Goal: Task Accomplishment & Management: Use online tool/utility

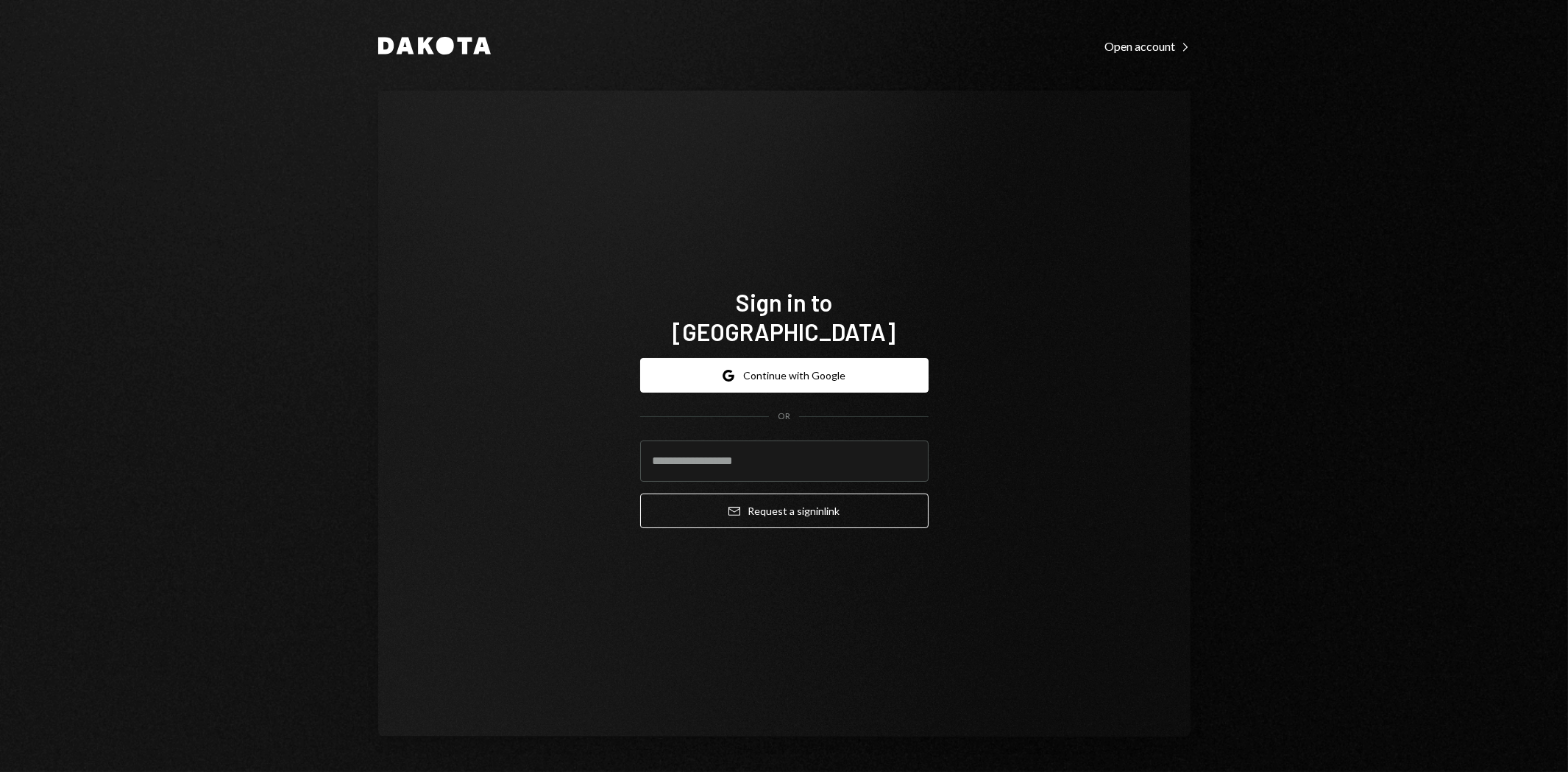
type input "**********"
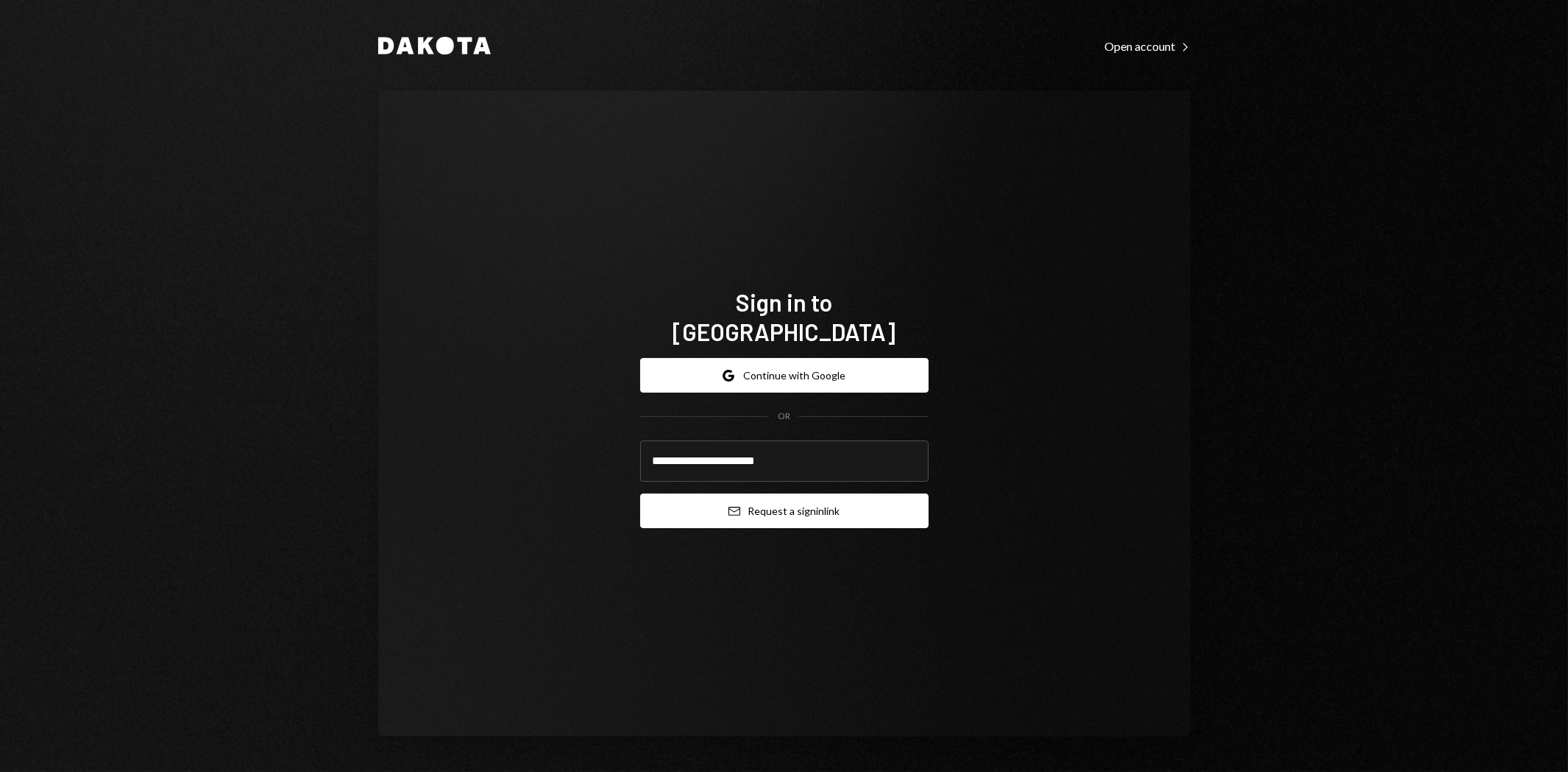
click at [856, 502] on button "Email Request a sign in link" at bounding box center [785, 511] width 289 height 34
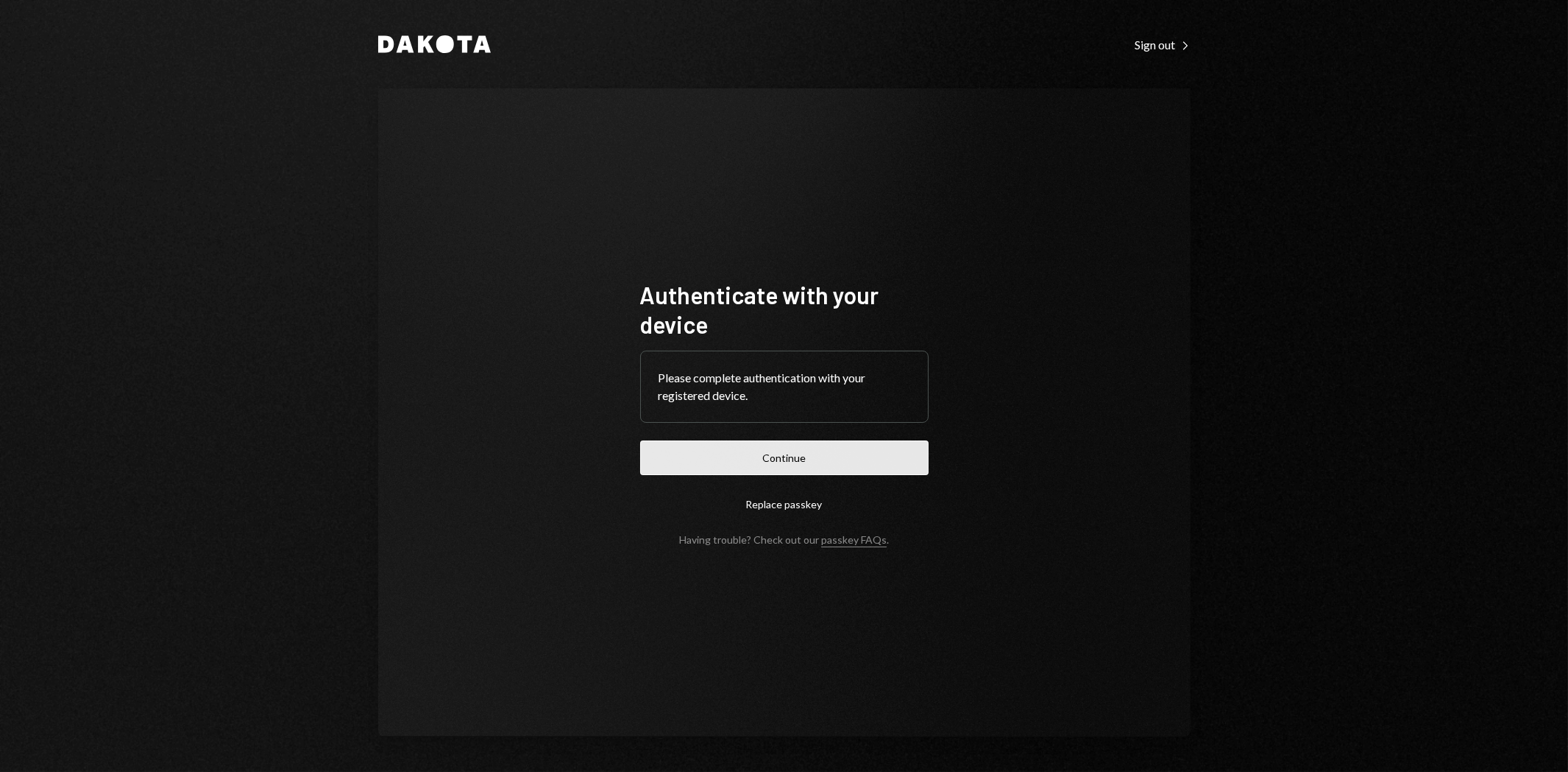
click at [747, 457] on button "Continue" at bounding box center [785, 457] width 289 height 34
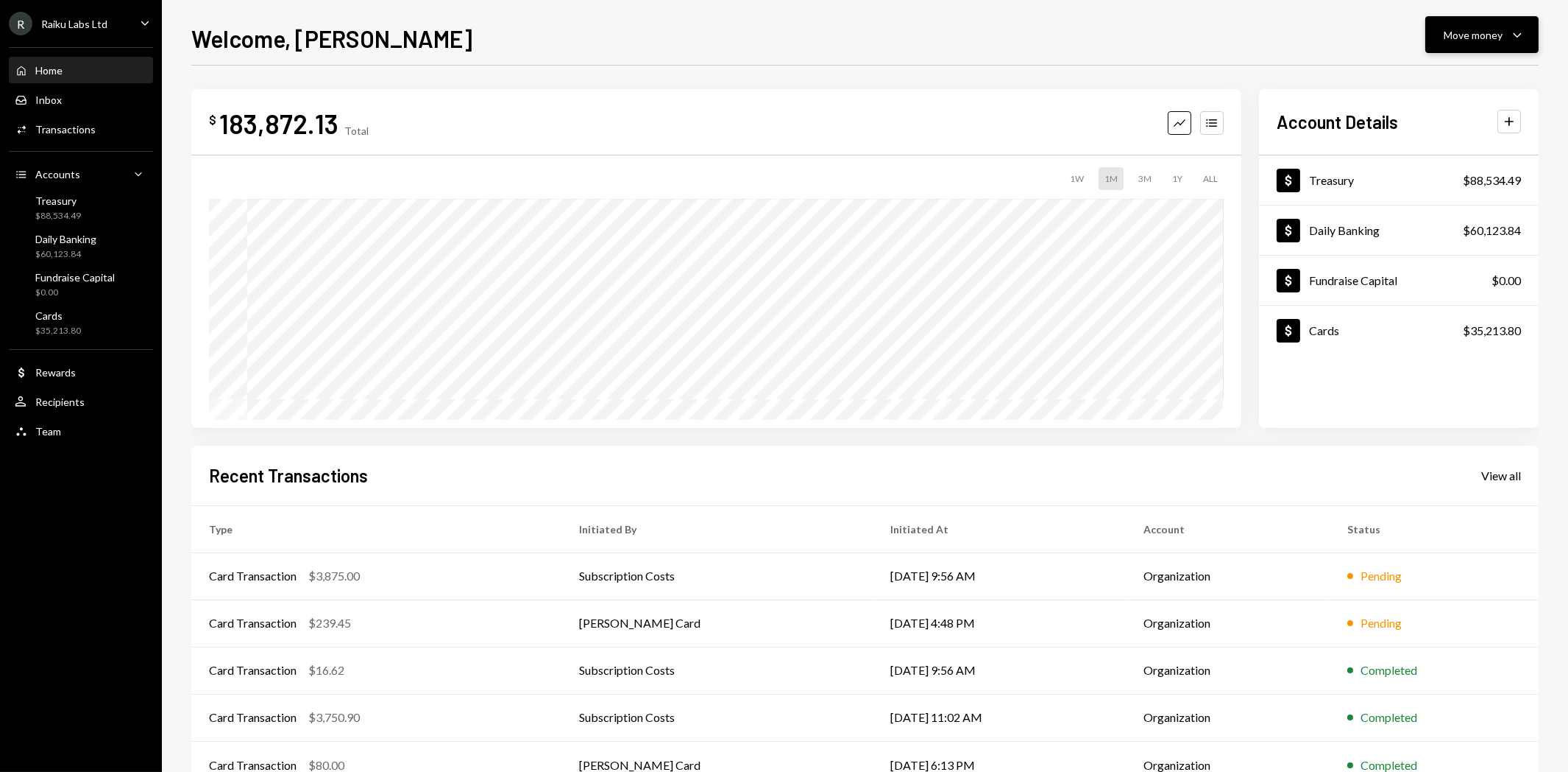
click at [1473, 41] on div "Move money" at bounding box center [1473, 35] width 59 height 16
click at [1446, 76] on div "Send" at bounding box center [1471, 80] width 108 height 16
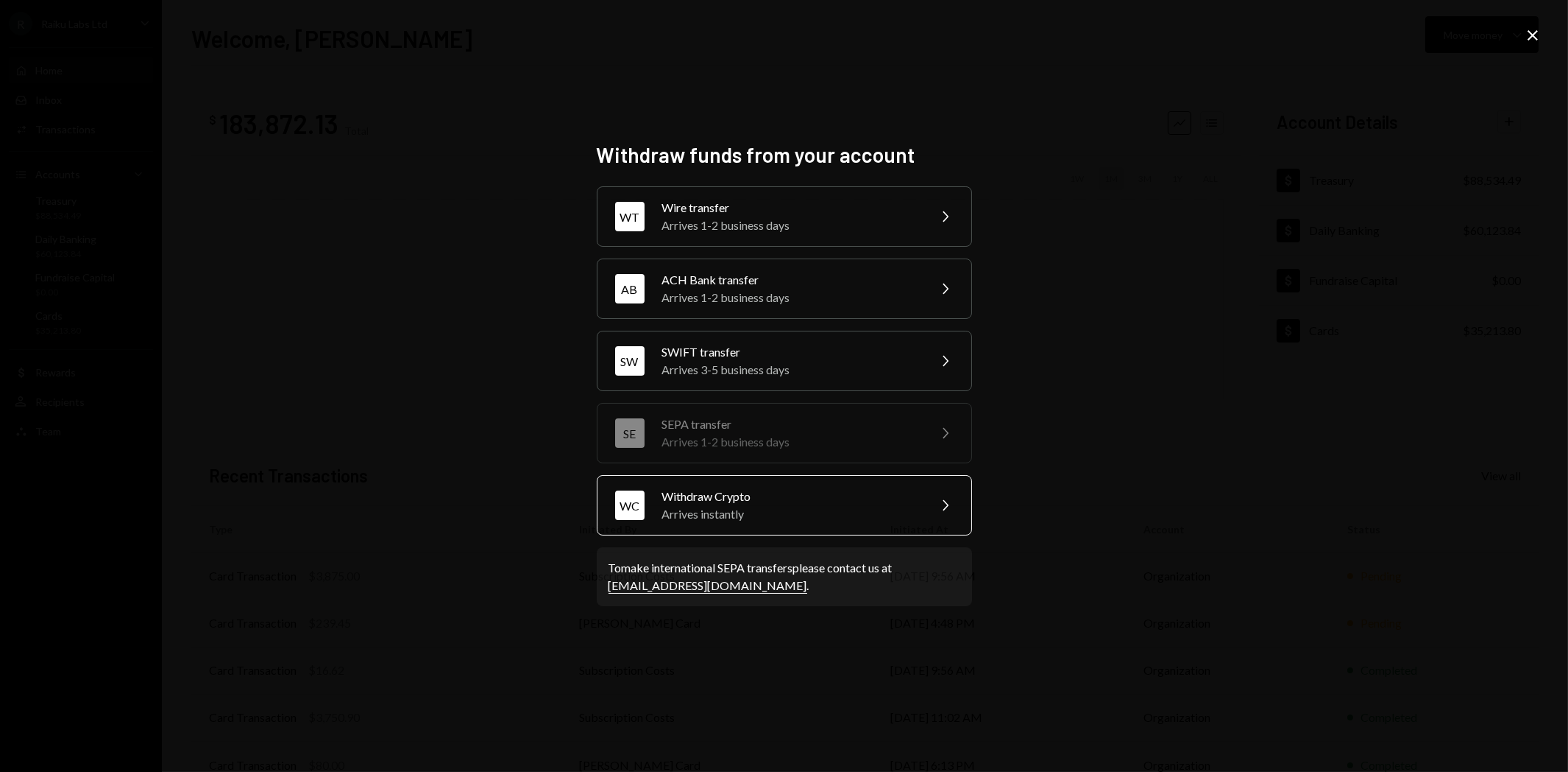
click at [696, 511] on div "Arrives instantly" at bounding box center [790, 514] width 256 height 18
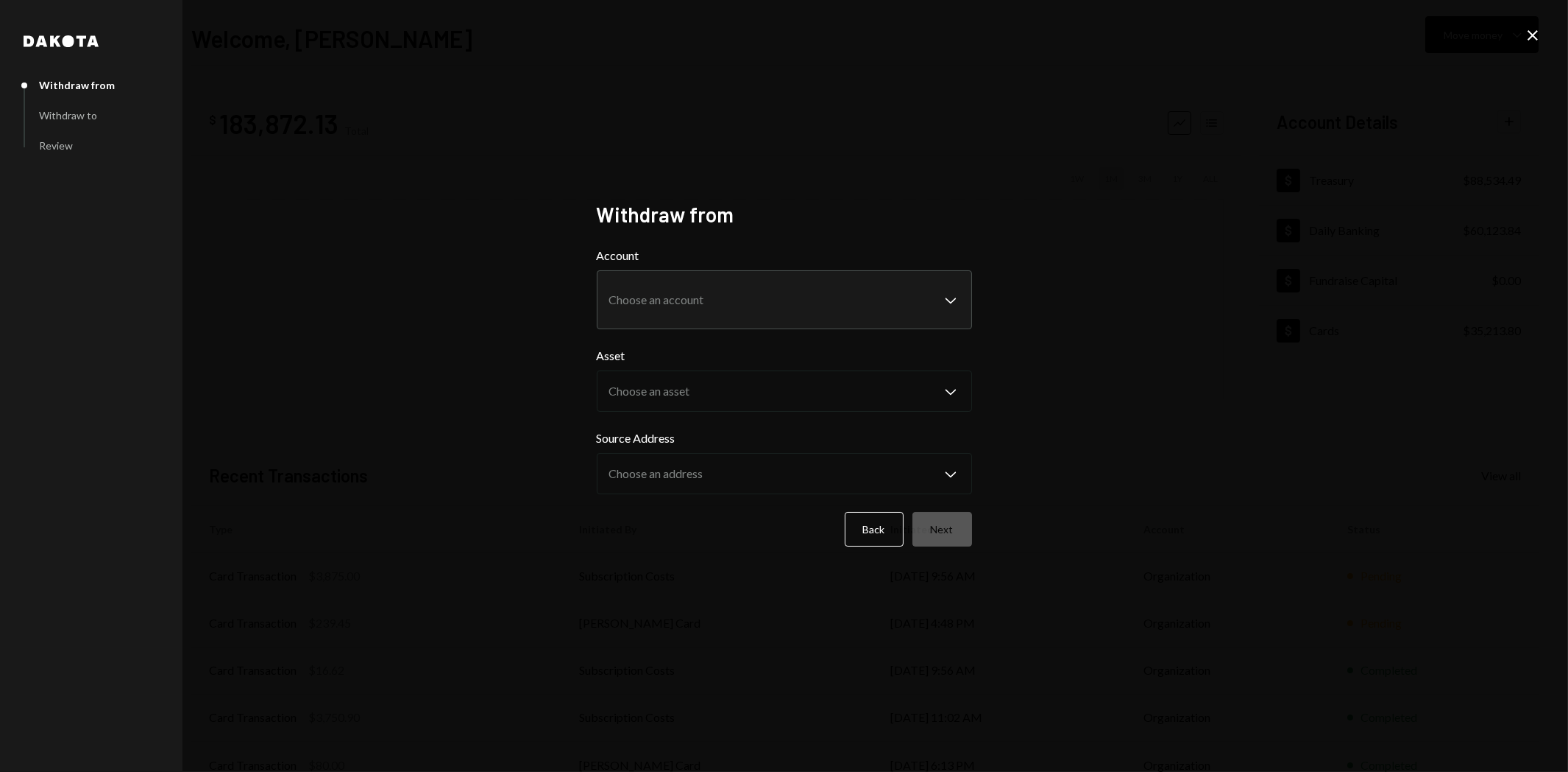
click at [659, 306] on body "R Raiku Labs Ltd Caret Down Home Home Inbox Inbox Activities Transactions Accou…" at bounding box center [784, 386] width 1568 height 772
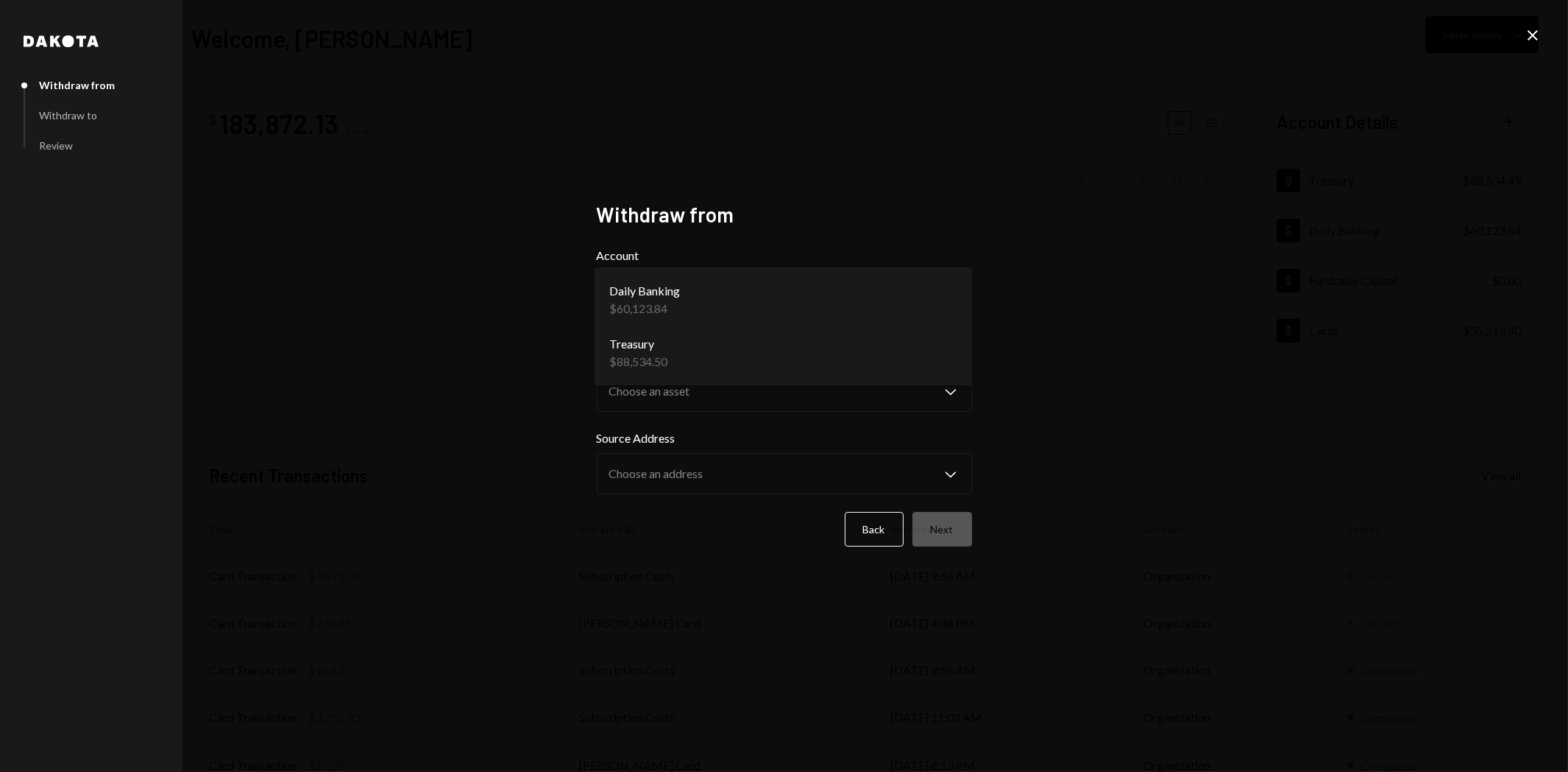
click at [1536, 39] on icon at bounding box center [1532, 35] width 10 height 10
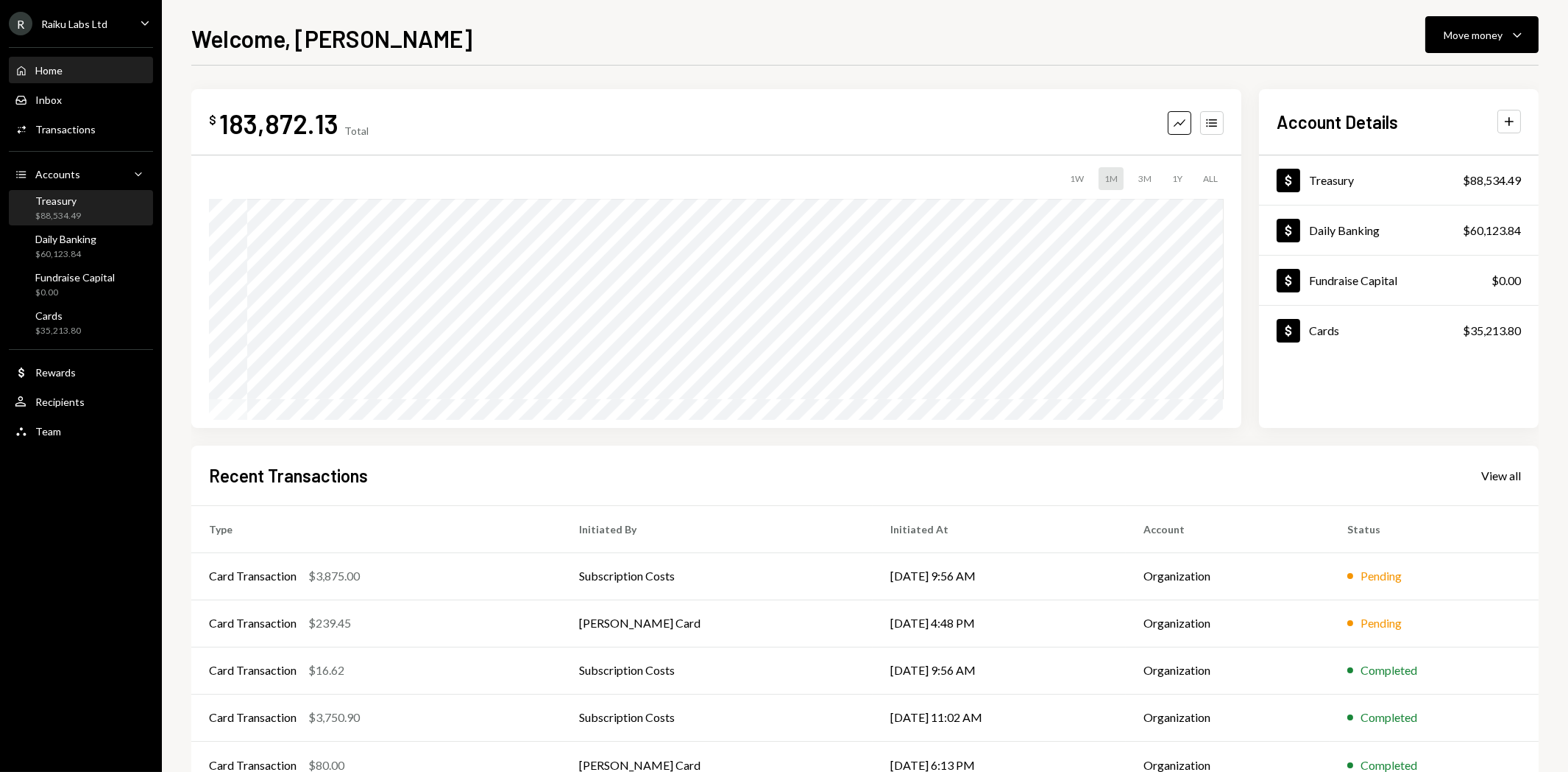
click at [48, 215] on div "$88,534.49" at bounding box center [58, 216] width 45 height 12
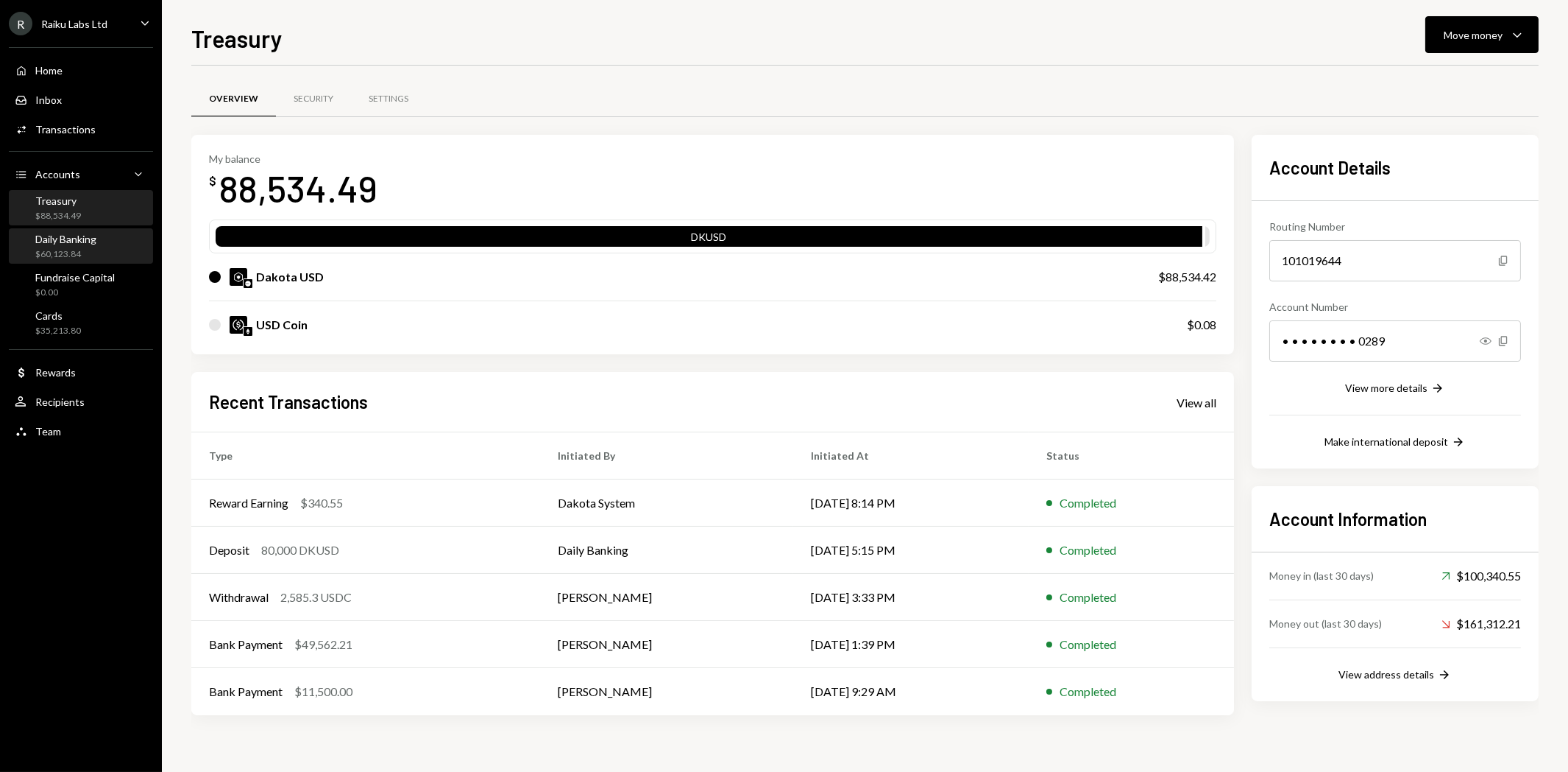
click at [49, 244] on div "Daily Banking" at bounding box center [66, 239] width 61 height 12
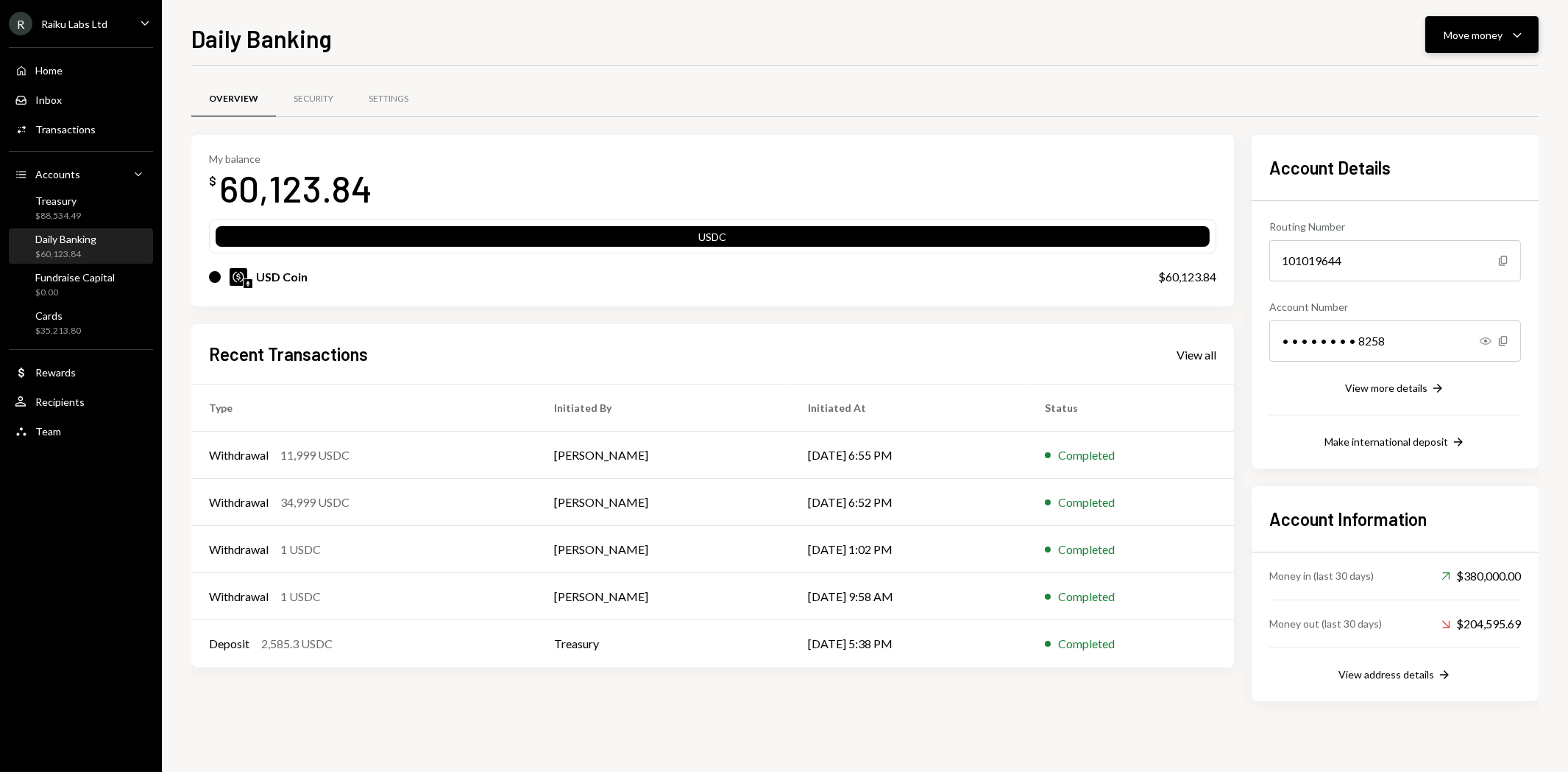
click at [1501, 27] on div "Move money" at bounding box center [1473, 35] width 59 height 16
click at [1454, 80] on div "Send" at bounding box center [1471, 80] width 108 height 16
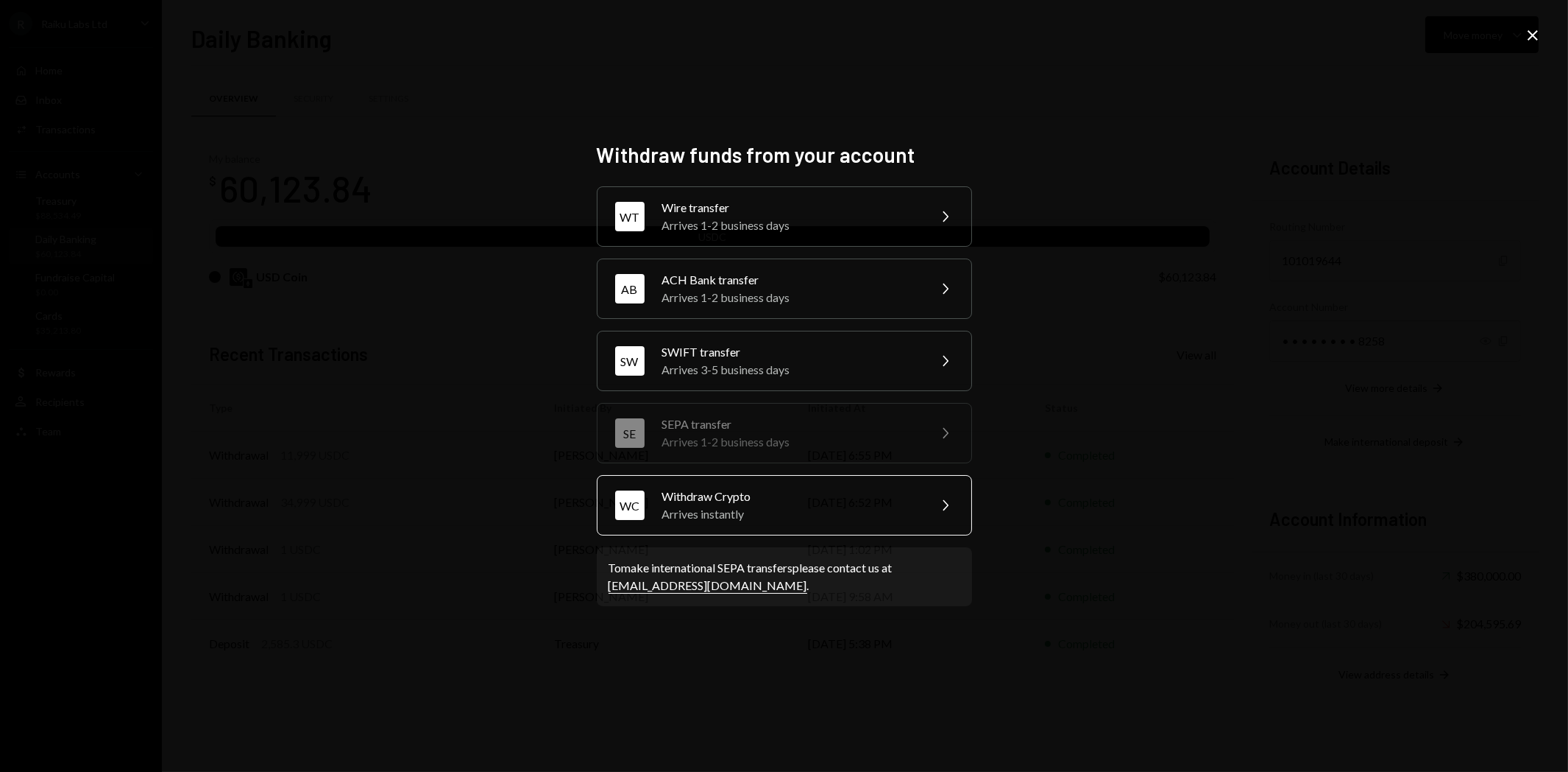
click at [674, 514] on div "Arrives instantly" at bounding box center [790, 514] width 256 height 18
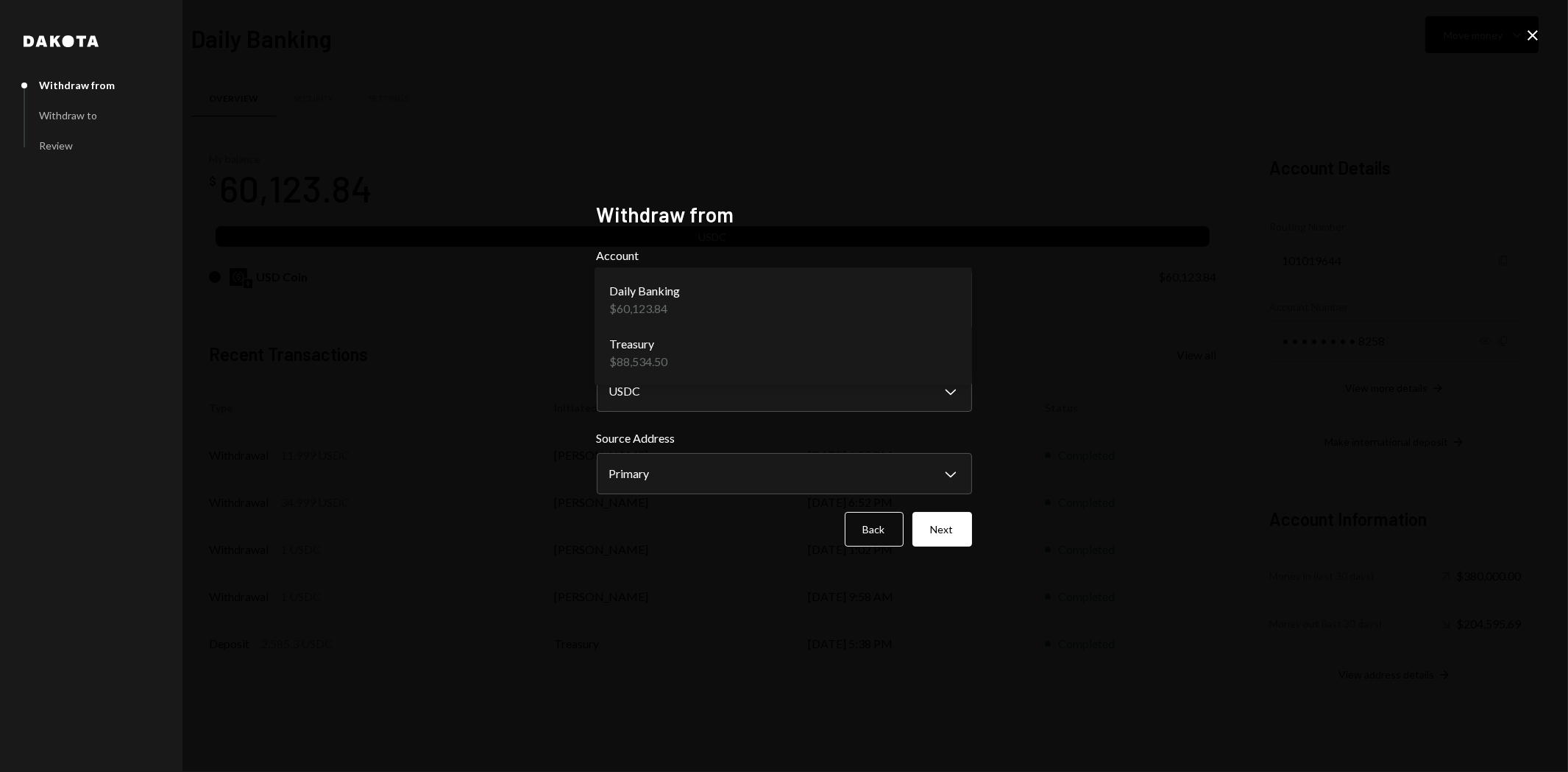
click at [630, 305] on body "R Raiku Labs Ltd Caret Down Home Home Inbox Inbox Activities Transactions Accou…" at bounding box center [784, 386] width 1568 height 772
click at [648, 387] on body "R Raiku Labs Ltd Caret Down Home Home Inbox Inbox Activities Transactions Accou…" at bounding box center [784, 386] width 1568 height 772
click at [953, 520] on button "Next" at bounding box center [942, 529] width 59 height 34
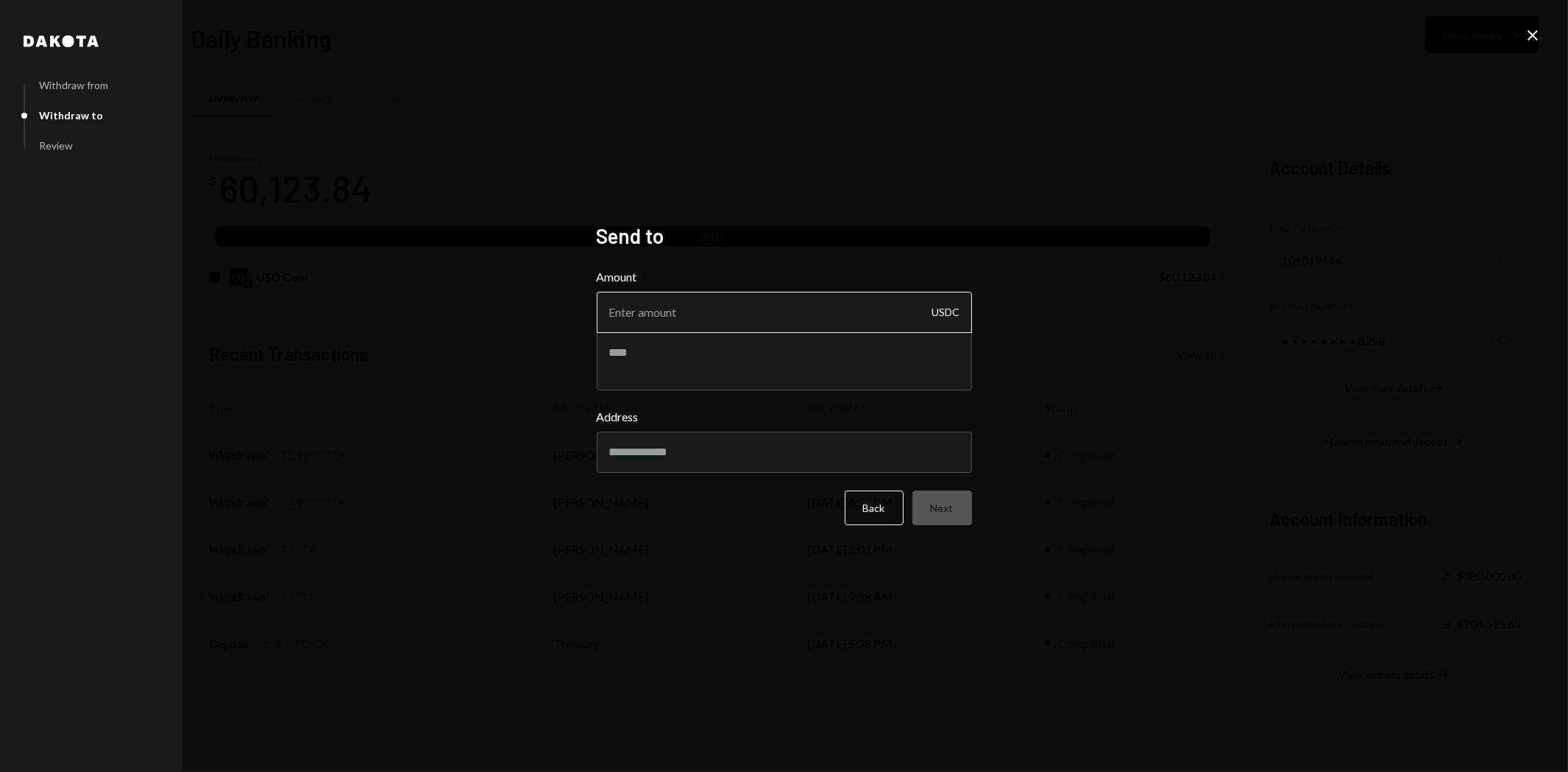
click at [702, 310] on input "Amount" at bounding box center [784, 312] width 375 height 41
type input "1"
click at [675, 354] on textarea at bounding box center [784, 361] width 375 height 59
click at [615, 359] on textarea at bounding box center [784, 361] width 375 height 59
paste textarea "**********"
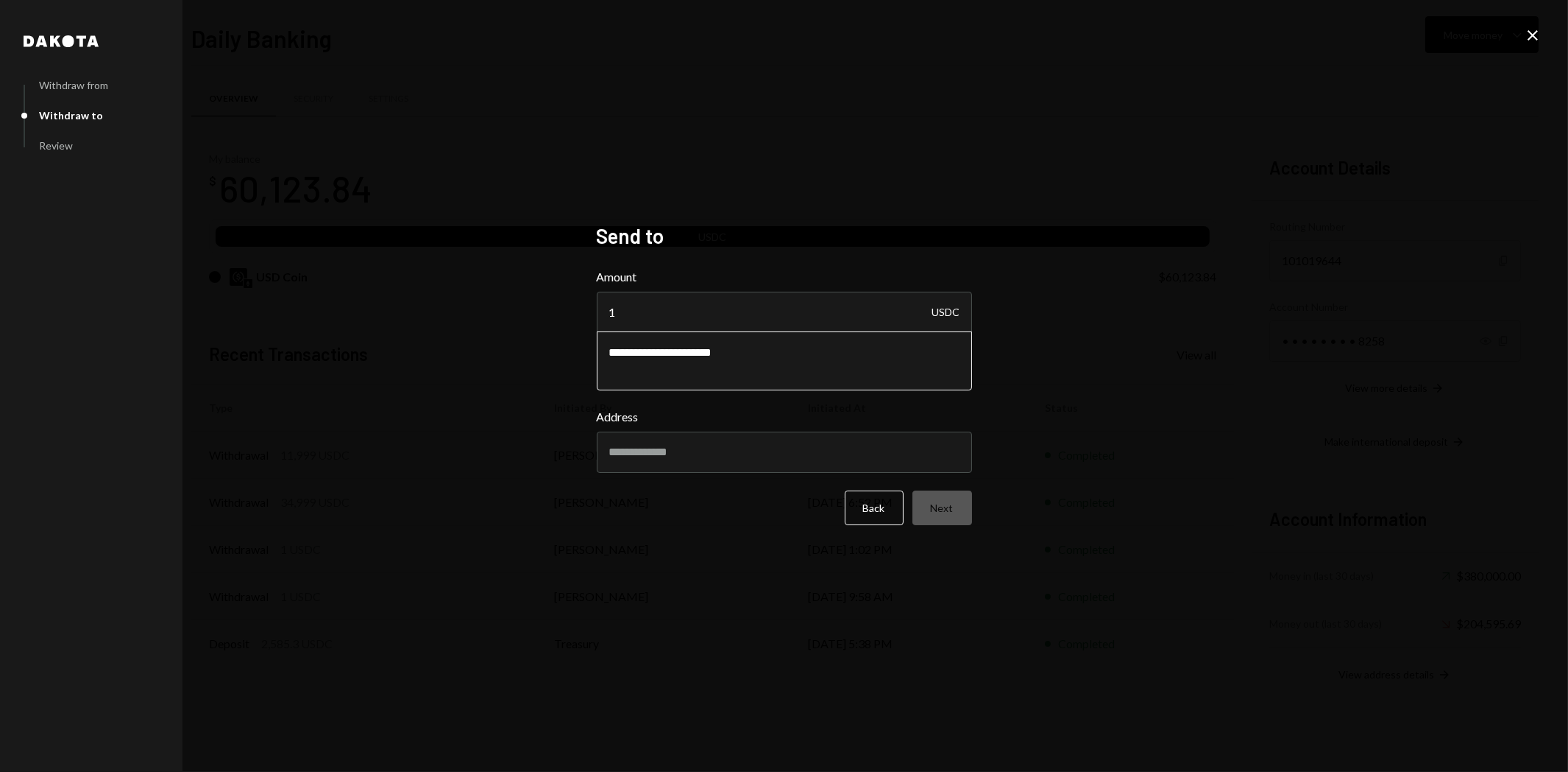
type textarea "**********"
click at [692, 450] on input "Address" at bounding box center [784, 452] width 375 height 41
paste input "**********"
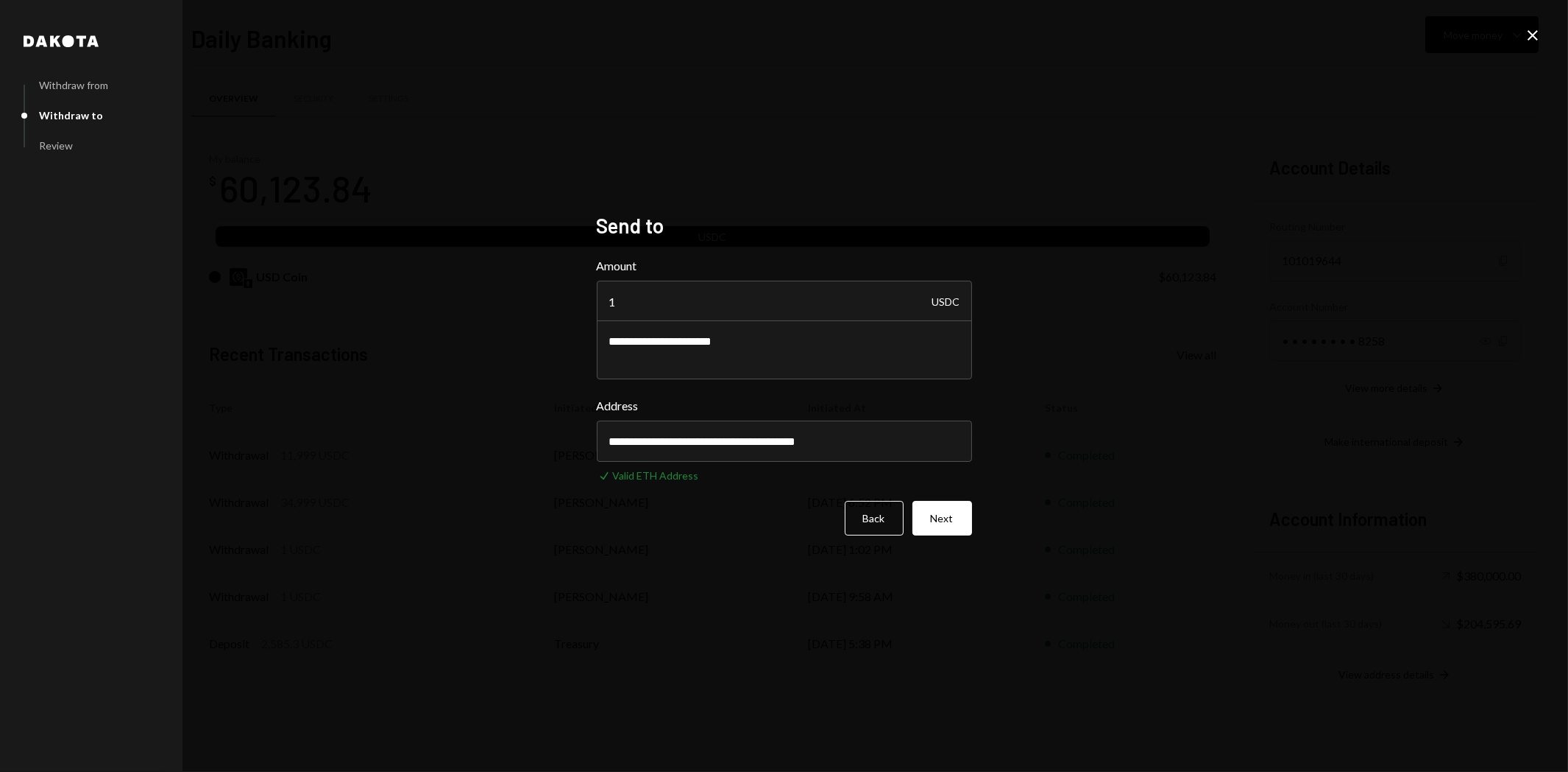
type input "**********"
click at [954, 521] on button "Next" at bounding box center [942, 518] width 59 height 34
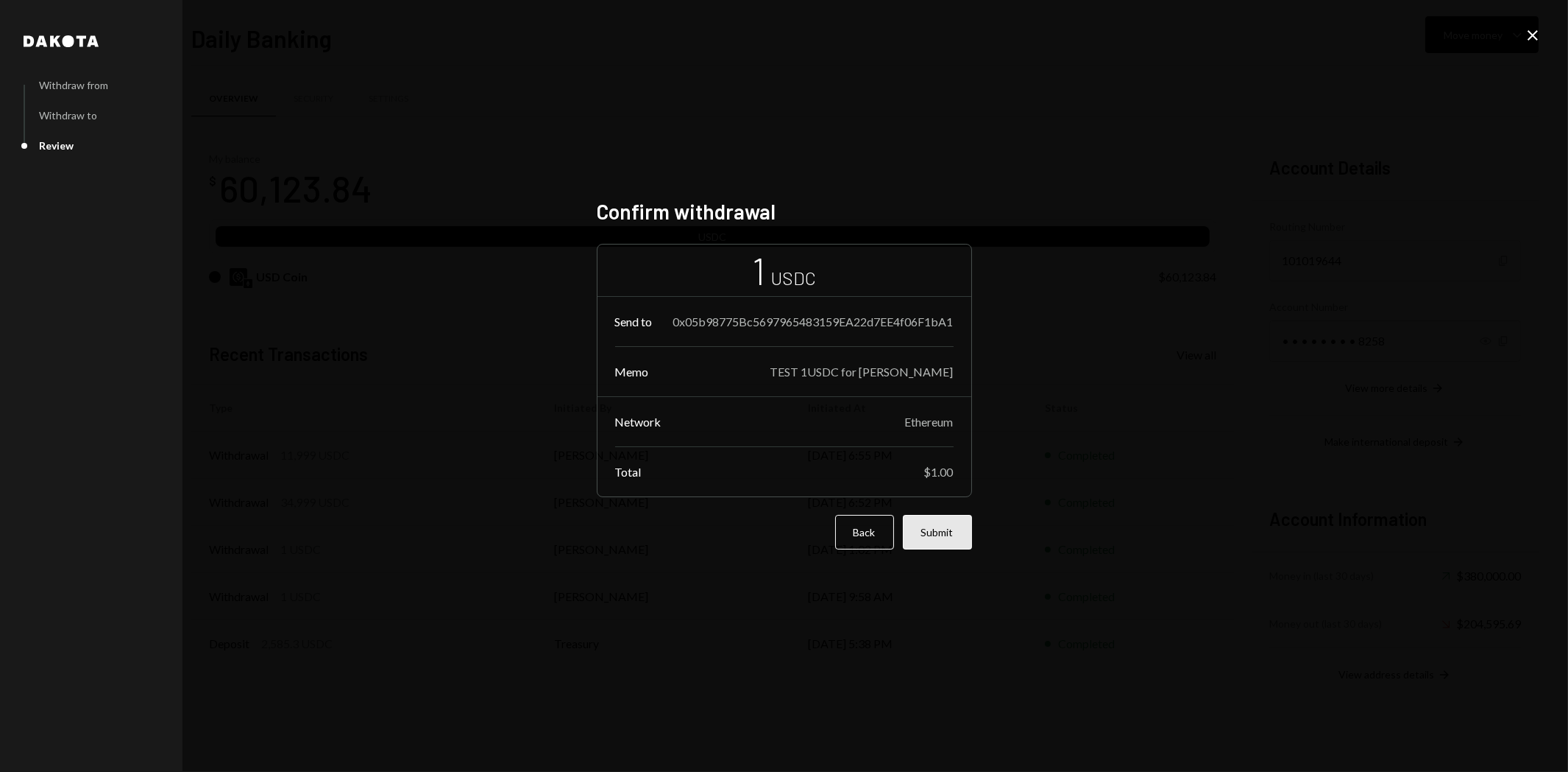
click at [935, 538] on button "Submit" at bounding box center [938, 532] width 69 height 34
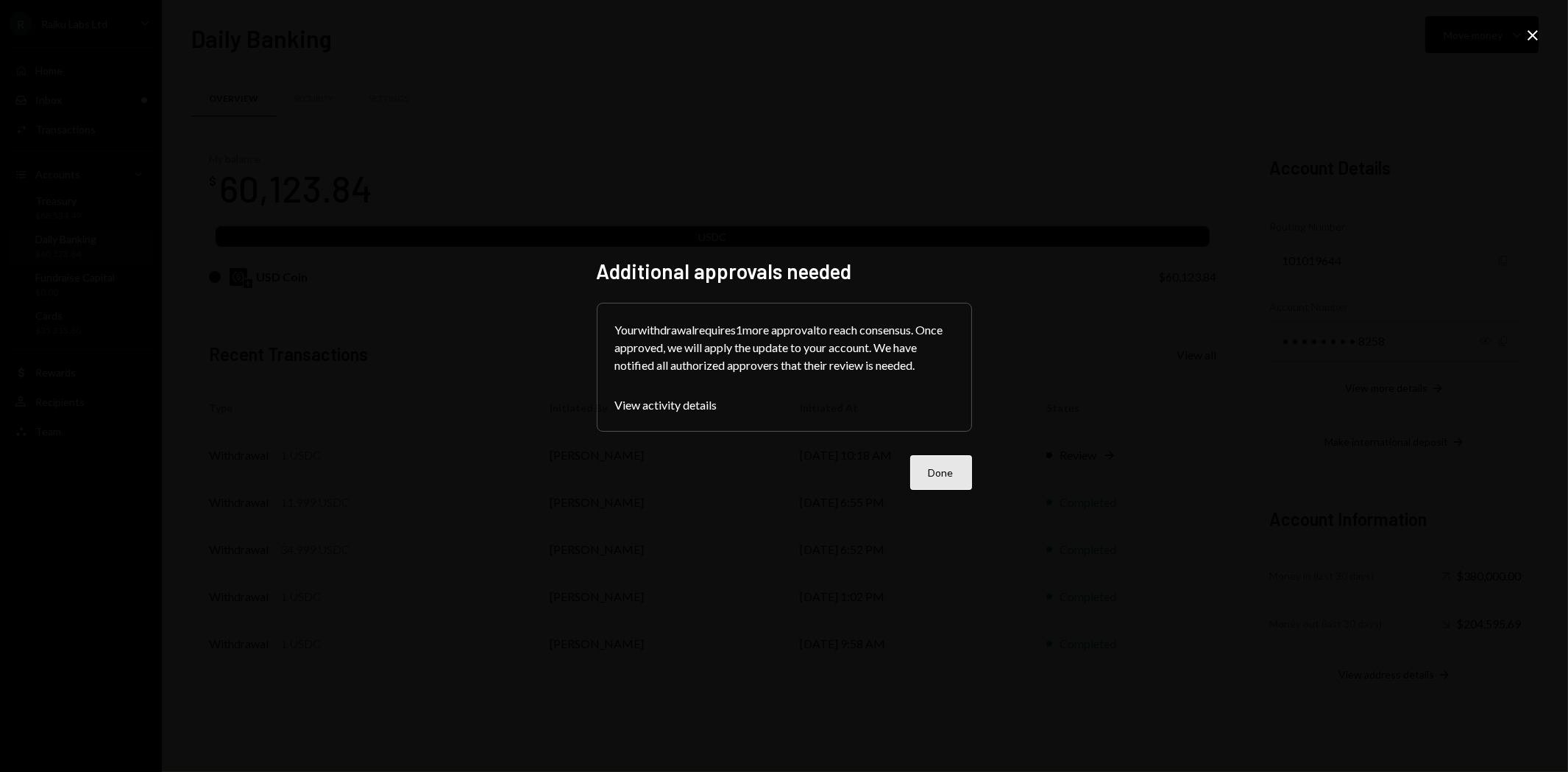
click at [926, 466] on button "Done" at bounding box center [941, 472] width 62 height 34
